Goal: Task Accomplishment & Management: Manage account settings

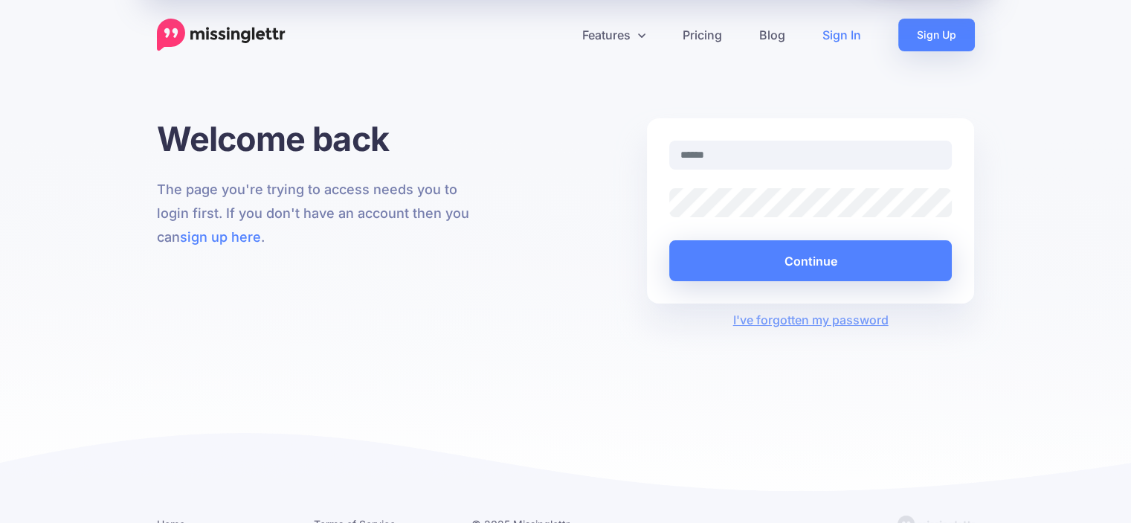
type input "**********"
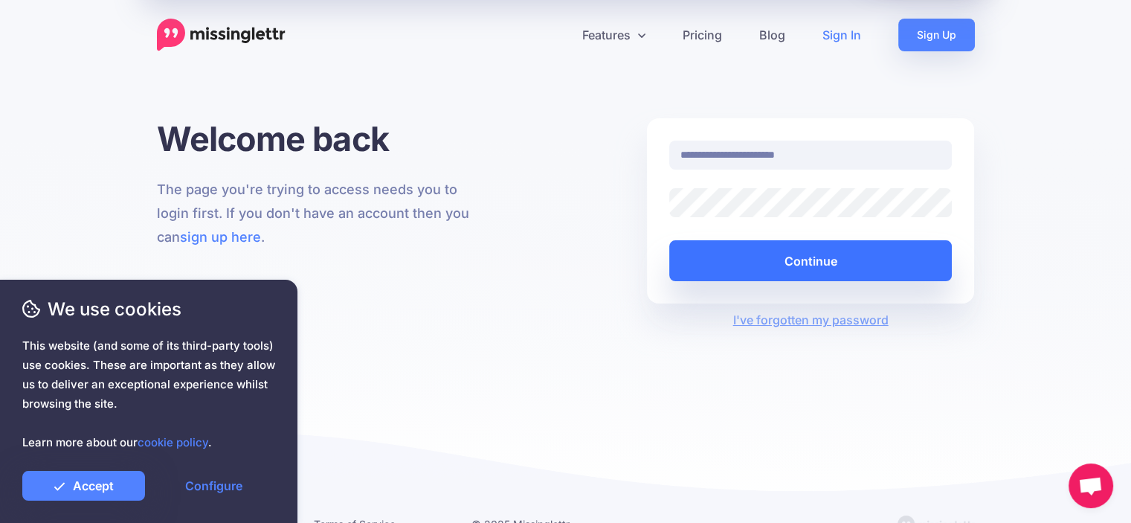
click at [678, 278] on button "Continue" at bounding box center [810, 260] width 283 height 41
click at [751, 260] on button "Continue" at bounding box center [810, 260] width 283 height 41
